Goal: Transaction & Acquisition: Purchase product/service

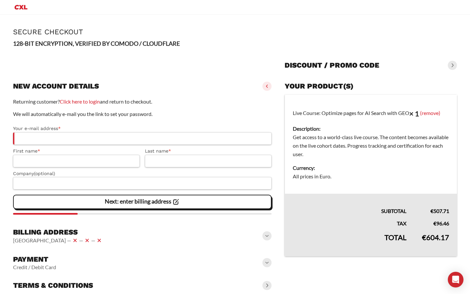
click at [329, 113] on td "Live Course: Optimize pages for AI Search with GEO × 1 (remove) Description: Ge…" at bounding box center [371, 144] width 172 height 99
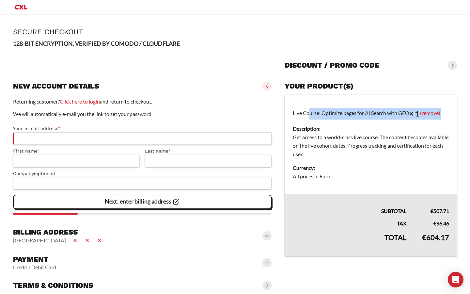
click at [329, 113] on td "Live Course: Optimize pages for AI Search with GEO × 1 (remove) Description: Ge…" at bounding box center [371, 144] width 172 height 99
copy td "Live Course: Optimize pages for AI Search with GEO × 1 (remove)"
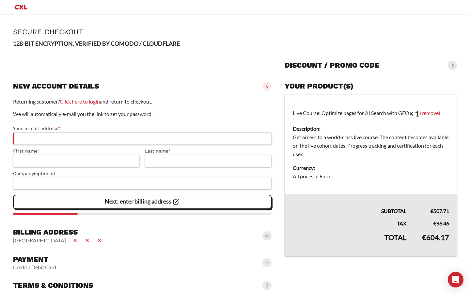
click at [432, 237] on bdi "€ 604.17" at bounding box center [435, 237] width 27 height 9
copy body "€ 604.17 Get updates on the next sessions of this course. We will inform you wi…"
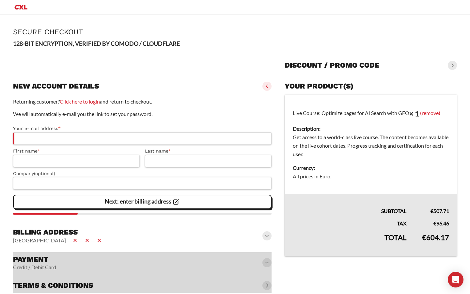
click at [439, 237] on bdi "€ 604.17" at bounding box center [435, 237] width 27 height 9
copy body "€ 604.17 Get updates on the next sessions of this course. We will inform you wi…"
